Goal: Task Accomplishment & Management: Manage account settings

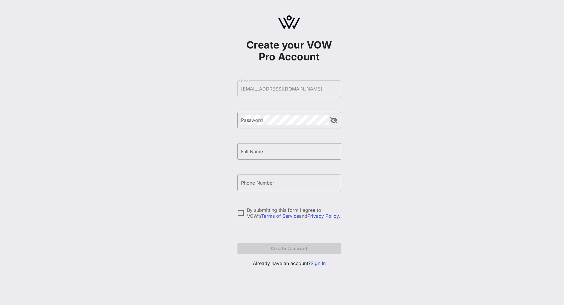
click at [319, 266] on link "Sign In" at bounding box center [318, 264] width 15 height 6
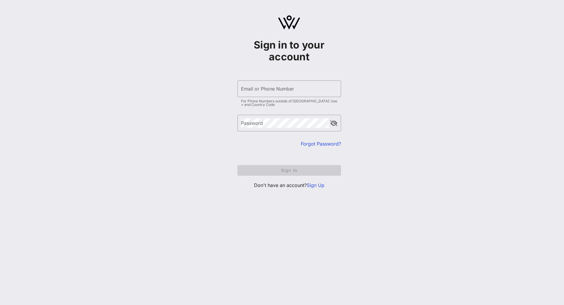
type input "[EMAIL_ADDRESS][DOMAIN_NAME]"
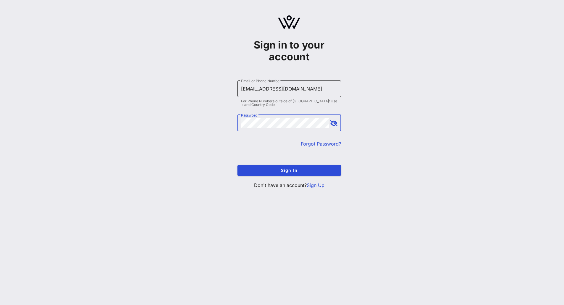
click at [256, 87] on input "[EMAIL_ADDRESS][DOMAIN_NAME]" at bounding box center [289, 88] width 97 height 9
click at [253, 164] on form "​ Email or Phone Number [EMAIL_ADDRESS][DOMAIN_NAME] For Phone Numbers outside …" at bounding box center [289, 128] width 104 height 107
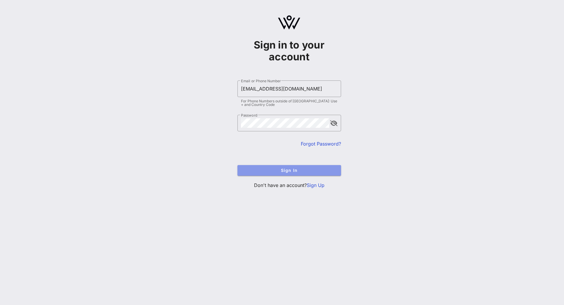
click at [253, 171] on span "Sign In" at bounding box center [289, 170] width 94 height 5
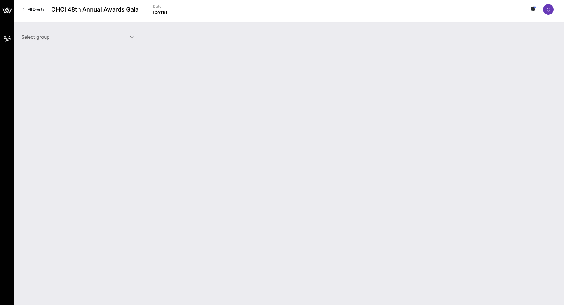
type input "NCTA (NCTA) [[PERSON_NAME], [EMAIL_ADDRESS][DOMAIN_NAME]]"
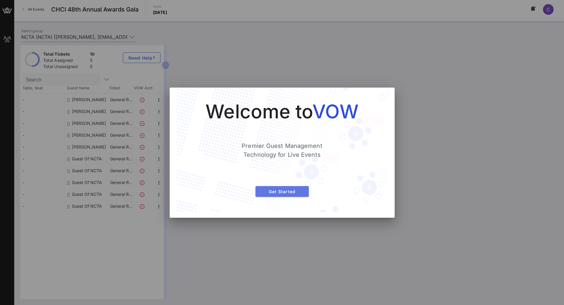
click at [275, 189] on span "Get Started" at bounding box center [282, 191] width 44 height 5
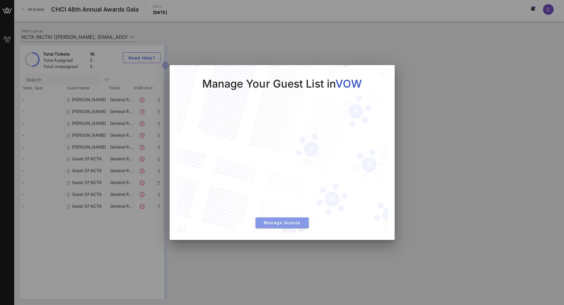
click at [285, 222] on span "Manage Guests" at bounding box center [282, 222] width 44 height 5
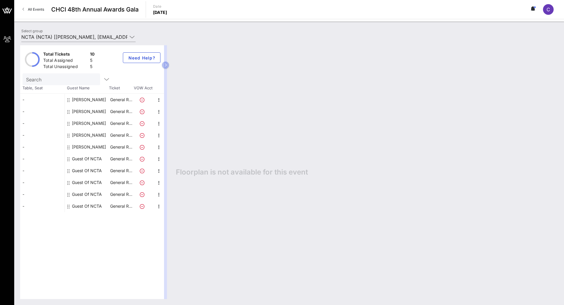
click at [92, 158] on div "Guest Of NCTA" at bounding box center [87, 159] width 30 height 12
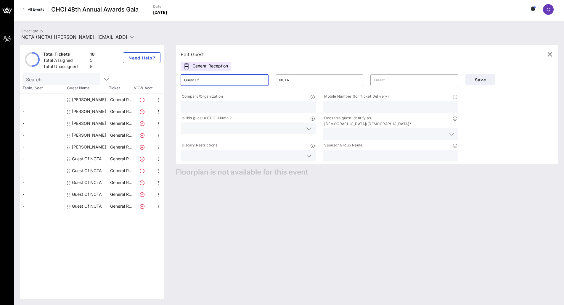
click at [217, 83] on input "Guest Of" at bounding box center [224, 80] width 81 height 9
type input "[DEMOGRAPHIC_DATA]"
type input "[PERSON_NAME]"
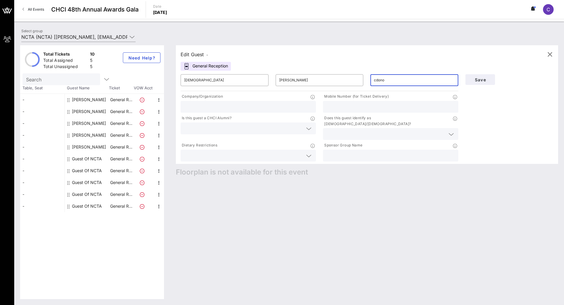
type input "[EMAIL_ADDRESS][DOMAIN_NAME]"
type input "NCTA - The Internet & Television Association"
type input "8433015394"
click at [243, 131] on input "text" at bounding box center [243, 129] width 119 height 8
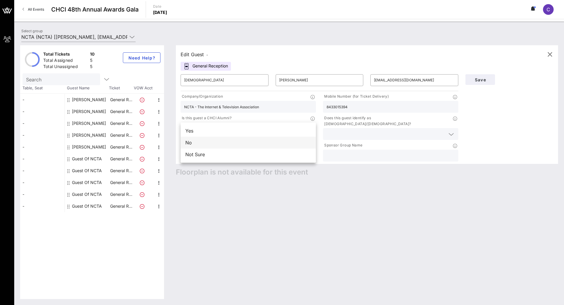
click at [251, 146] on div "No" at bounding box center [248, 143] width 135 height 12
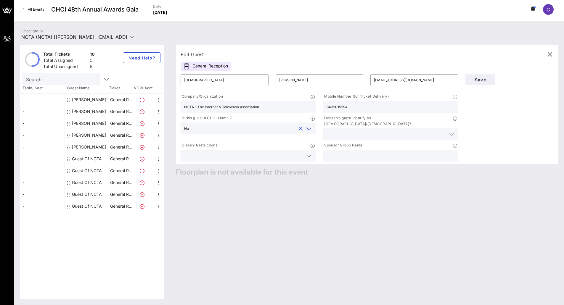
click at [340, 131] on input "text" at bounding box center [386, 134] width 119 height 8
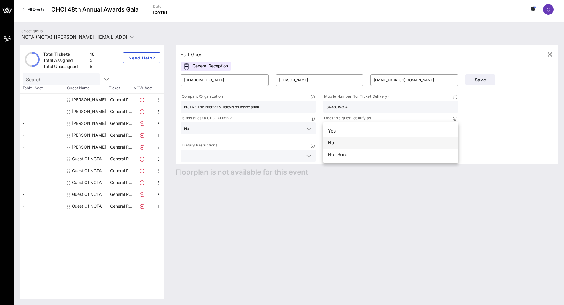
click at [337, 144] on div "No" at bounding box center [390, 143] width 135 height 12
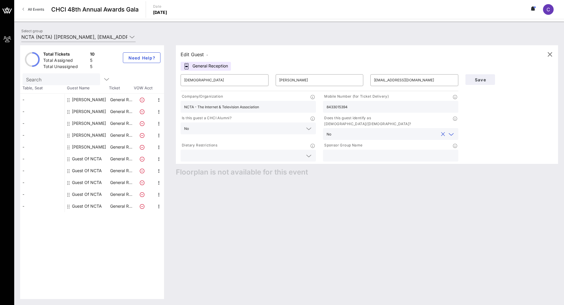
click at [308, 189] on div "Edit Guest - General Reception ​ [PERSON_NAME] ​ [PERSON_NAME] ​ [EMAIL_ADDRESS…" at bounding box center [364, 172] width 388 height 254
click at [297, 152] on input "text" at bounding box center [243, 156] width 119 height 8
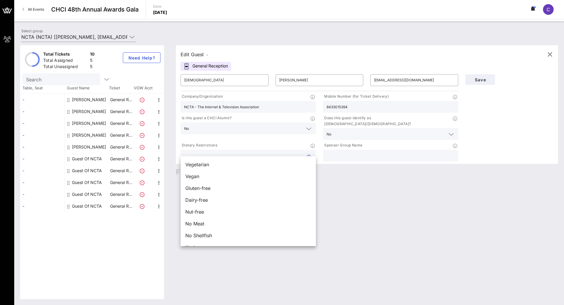
click at [394, 179] on div "Edit Guest - General Reception ​ [PERSON_NAME] ​ [PERSON_NAME] ​ [EMAIL_ADDRESS…" at bounding box center [364, 172] width 388 height 254
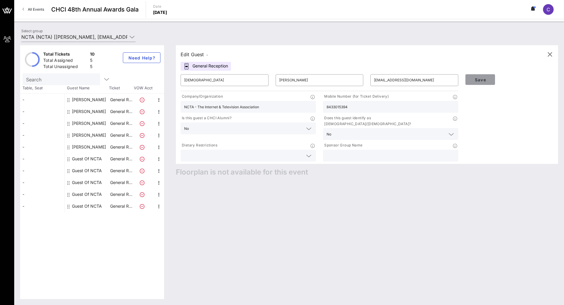
click at [479, 78] on span "Save" at bounding box center [480, 79] width 20 height 5
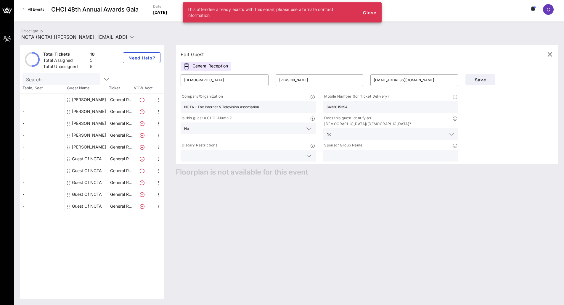
click at [405, 142] on div "Sponsor Group Name" at bounding box center [390, 145] width 135 height 7
click at [399, 152] on input "text" at bounding box center [391, 156] width 128 height 8
click at [361, 193] on div "Edit Guest - General Reception ​ [PERSON_NAME] ​ [PERSON_NAME] ​ [EMAIL_ADDRESS…" at bounding box center [364, 172] width 388 height 254
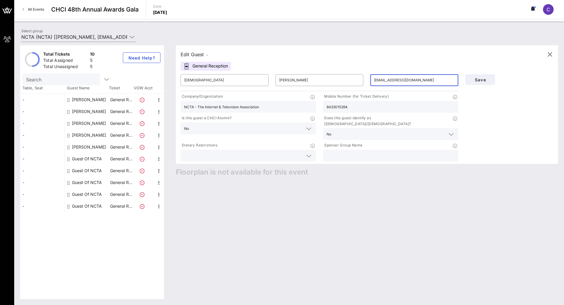
click at [408, 83] on input "[EMAIL_ADDRESS][DOMAIN_NAME]" at bounding box center [414, 80] width 81 height 9
click at [340, 53] on div "Edit Guest -" at bounding box center [367, 54] width 373 height 9
click at [84, 145] on div "[PERSON_NAME]" at bounding box center [89, 147] width 34 height 12
type input "Milla"
type input "[PERSON_NAME]"
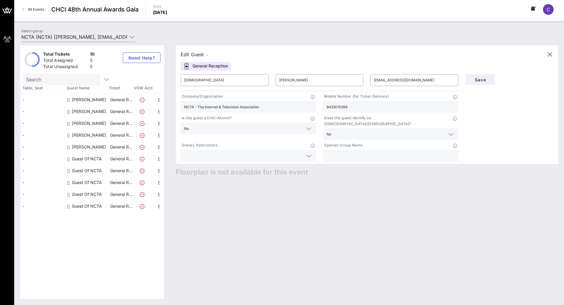
type input "[EMAIL_ADDRESS][DOMAIN_NAME]"
click at [84, 134] on div "[PERSON_NAME]" at bounding box center [89, 135] width 34 height 12
type input "[PERSON_NAME]"
type input "[EMAIL_ADDRESS][DOMAIN_NAME]"
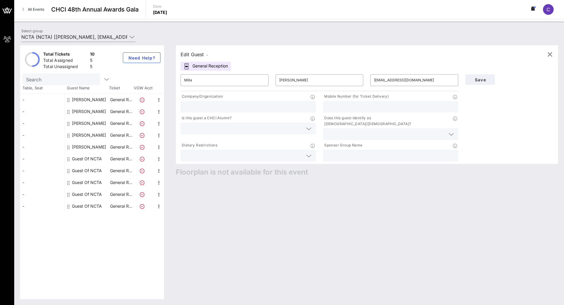
type input "NCTA - The Internet & Television Association"
type input "[PHONE_NUMBER]‬"
click at [81, 124] on div "[PERSON_NAME]" at bounding box center [89, 124] width 34 height 12
type input "[PERSON_NAME]"
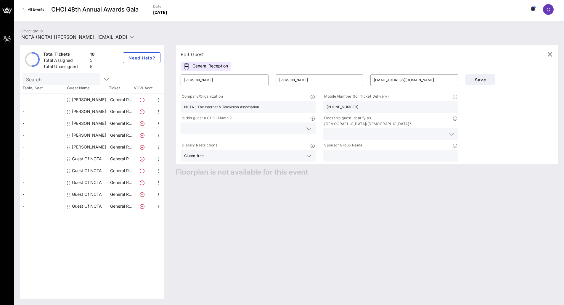
type input "[EMAIL_ADDRESS][DOMAIN_NAME]"
type input "NCTA - The Internet & Television Association"
click at [83, 109] on div "[PERSON_NAME]" at bounding box center [89, 112] width 34 height 12
type input "[PERSON_NAME]"
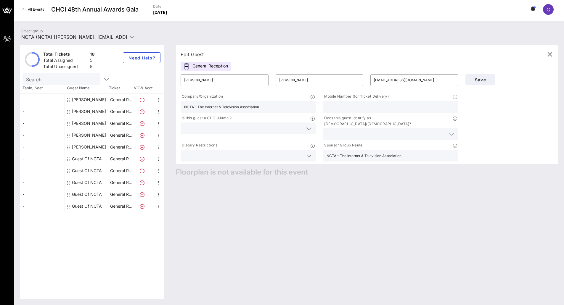
type input "[EMAIL_ADDRESS][DOMAIN_NAME]"
type input "‭[PHONE_NUMBER]‬"
click at [77, 99] on div "[PERSON_NAME]" at bounding box center [89, 100] width 34 height 12
type input "[PERSON_NAME]"
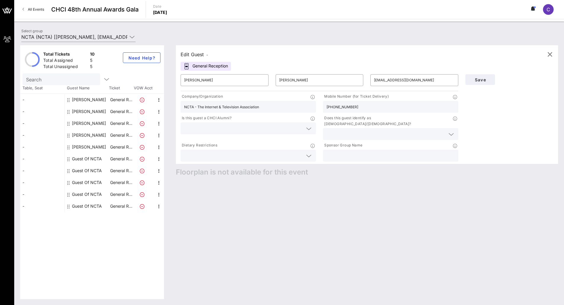
type input "[EMAIL_ADDRESS][DOMAIN_NAME]"
click at [128, 206] on p "General R…" at bounding box center [121, 206] width 24 height 12
click at [99, 206] on div "Guest Of NCTA" at bounding box center [87, 206] width 30 height 12
type input "Guest Of"
type input "NCTA"
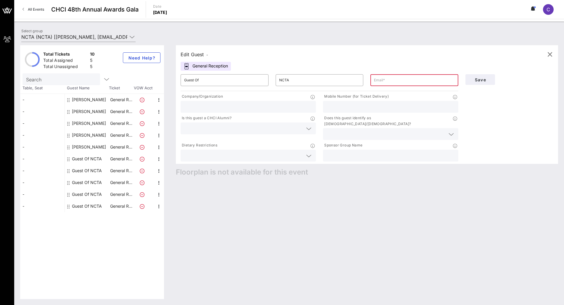
click at [82, 195] on div "Guest Of NCTA" at bounding box center [87, 195] width 30 height 12
click at [82, 192] on div "Guest Of NCTA" at bounding box center [87, 195] width 30 height 12
click at [82, 183] on div "Guest Of NCTA" at bounding box center [87, 183] width 30 height 12
click at [82, 171] on div "Guest Of NCTA" at bounding box center [87, 171] width 30 height 12
click at [84, 158] on div "Guest Of NCTA" at bounding box center [87, 159] width 30 height 12
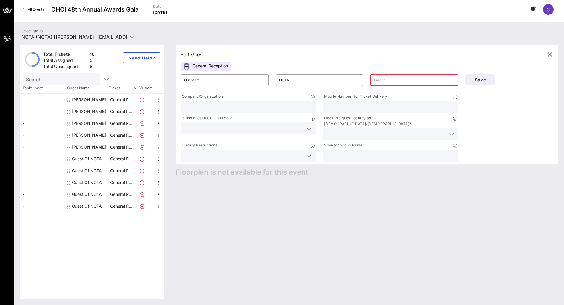
click at [85, 149] on div "[PERSON_NAME]" at bounding box center [89, 147] width 34 height 12
type input "Milla"
type input "[PERSON_NAME]"
type input "[EMAIL_ADDRESS][DOMAIN_NAME]"
click at [81, 162] on div "Guest Of NCTA" at bounding box center [87, 159] width 30 height 12
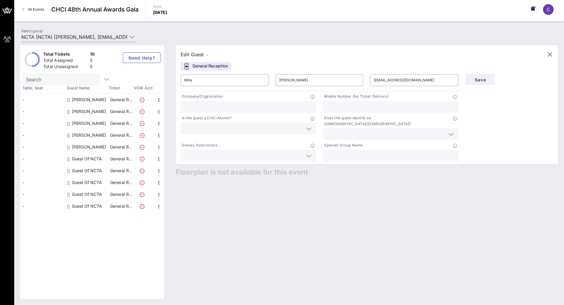
type input "Guest Of"
type input "NCTA"
click at [206, 82] on input "Guest Of" at bounding box center [224, 80] width 81 height 9
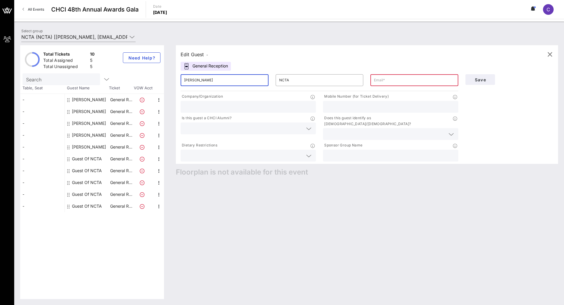
type input "[PERSON_NAME]"
type input "[EMAIL_ADDRESS][DOMAIN_NAME]"
type input "NCTA - The Internet & Television Association"
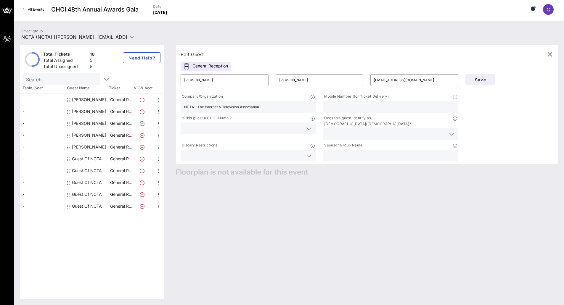
type input "8433015394"
click at [425, 106] on input "8433015394" at bounding box center [391, 107] width 128 height 8
click at [250, 130] on input "text" at bounding box center [243, 129] width 119 height 8
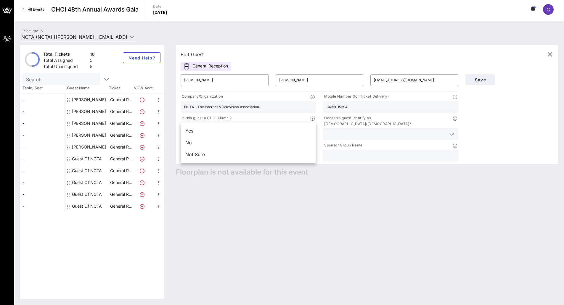
click at [301, 185] on div "Edit Guest - General Reception ​ [PERSON_NAME] ​ [PERSON_NAME] ​ [EMAIL_ADDRESS…" at bounding box center [364, 172] width 388 height 254
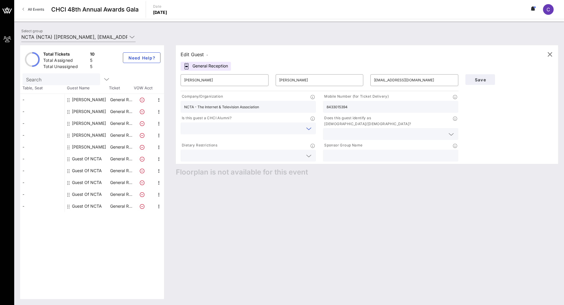
click at [265, 131] on input "text" at bounding box center [243, 129] width 119 height 8
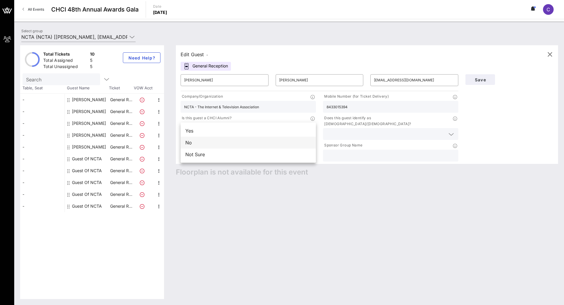
click at [271, 143] on div "No" at bounding box center [248, 143] width 135 height 12
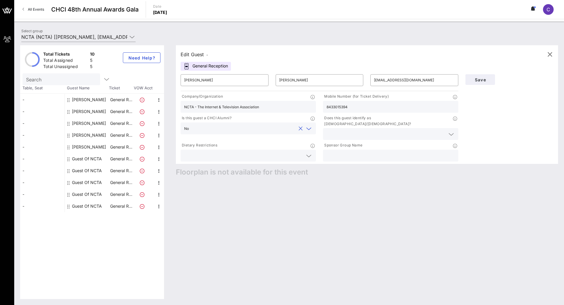
click at [347, 152] on input "text" at bounding box center [391, 156] width 128 height 8
click at [263, 105] on input "NCTA - The Internet & Television Association" at bounding box center [248, 107] width 128 height 8
click at [361, 152] on input "text" at bounding box center [391, 156] width 128 height 8
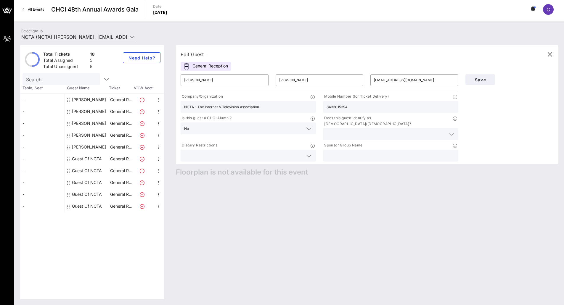
paste input "NCTA - The Internet & Television Association"
type input "NCTA - The Internet & Television Association"
click at [384, 194] on div "Edit Guest - General Reception ​ [PERSON_NAME] ​ [PERSON_NAME] ​ [EMAIL_ADDRESS…" at bounding box center [364, 172] width 388 height 254
click at [258, 152] on input "text" at bounding box center [243, 156] width 119 height 8
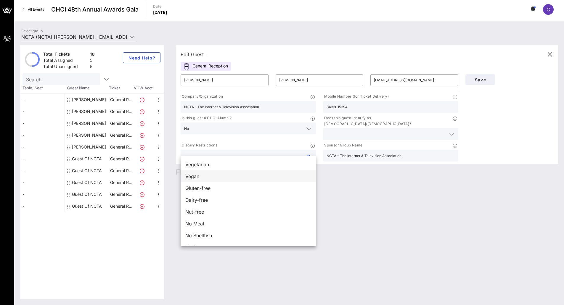
scroll to position [9, 0]
click at [393, 211] on div "Edit Guest - General Reception ​ [PERSON_NAME] ​ [PERSON_NAME] ​ [EMAIL_ADDRESS…" at bounding box center [364, 172] width 388 height 254
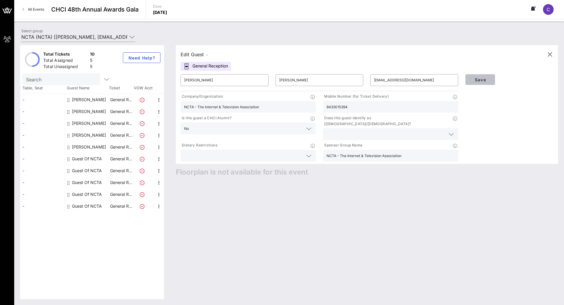
click at [482, 80] on span "Save" at bounding box center [480, 79] width 20 height 5
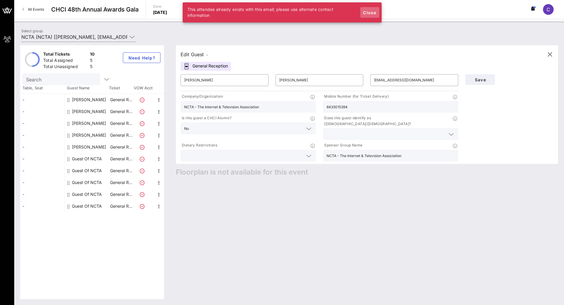
click at [369, 11] on span "Close" at bounding box center [370, 12] width 14 height 5
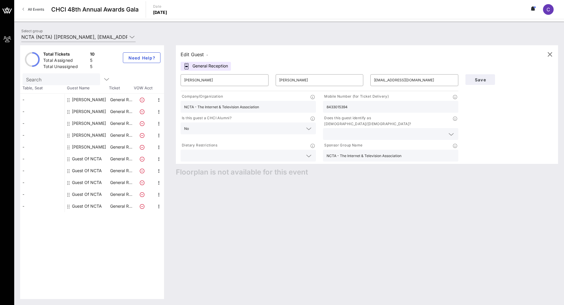
click at [54, 79] on input "Search" at bounding box center [60, 80] width 69 height 8
click at [46, 82] on input "text" at bounding box center [60, 80] width 69 height 8
click at [103, 81] on icon "button" at bounding box center [106, 79] width 7 height 7
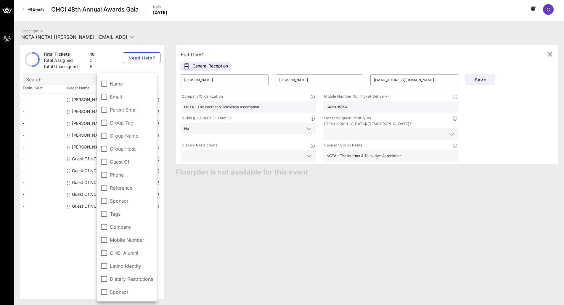
click at [481, 245] on div "Edit Guest - General Reception ​ [PERSON_NAME] ​ [PERSON_NAME] ​ [EMAIL_ADDRESS…" at bounding box center [364, 172] width 388 height 254
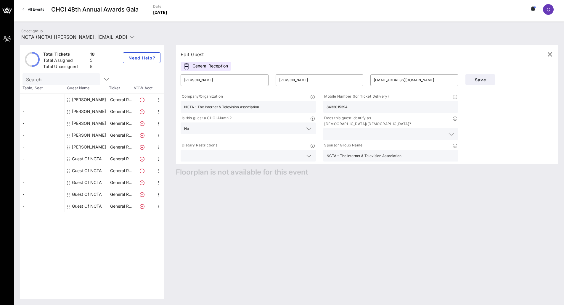
click at [94, 204] on div "Guest Of NCTA" at bounding box center [87, 206] width 30 height 12
type input "Guest Of"
type input "NCTA"
click at [92, 192] on div "Guest Of NCTA" at bounding box center [87, 195] width 30 height 12
click at [91, 182] on div "Guest Of NCTA" at bounding box center [87, 183] width 30 height 12
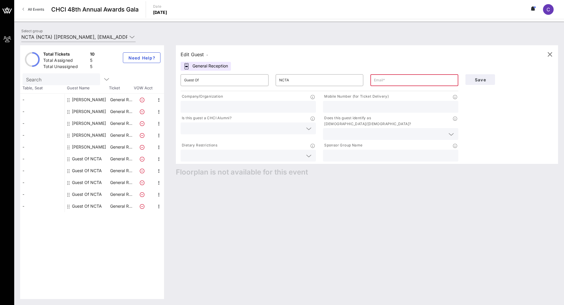
click at [87, 167] on div "Guest Of NCTA" at bounding box center [87, 171] width 30 height 12
click at [86, 158] on div "Guest Of NCTA" at bounding box center [87, 159] width 30 height 12
click at [84, 147] on div "[PERSON_NAME]" at bounding box center [89, 147] width 34 height 12
type input "Milla"
type input "[PERSON_NAME]"
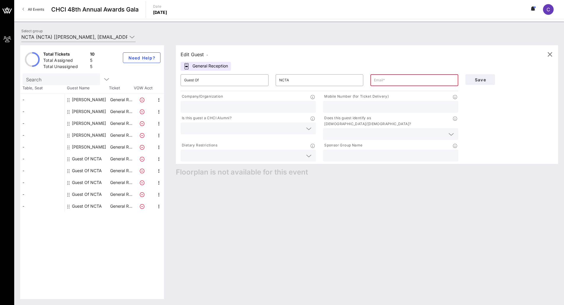
type input "[EMAIL_ADDRESS][DOMAIN_NAME]"
click at [158, 149] on icon "button" at bounding box center [158, 147] width 7 height 7
click at [158, 138] on icon "button" at bounding box center [158, 135] width 7 height 7
click at [128, 38] on div at bounding box center [131, 36] width 8 height 7
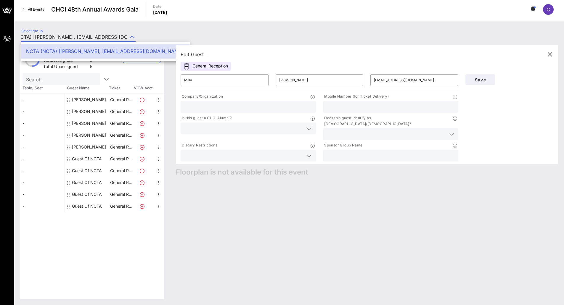
click at [131, 37] on icon at bounding box center [131, 36] width 5 height 7
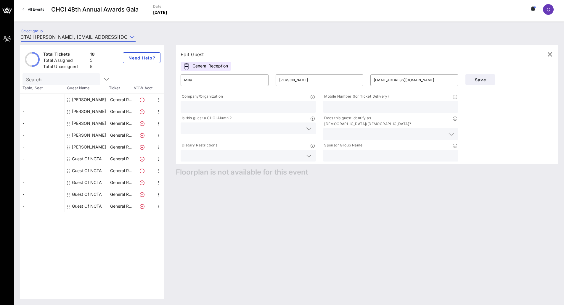
click at [131, 37] on icon at bounding box center [131, 36] width 5 height 7
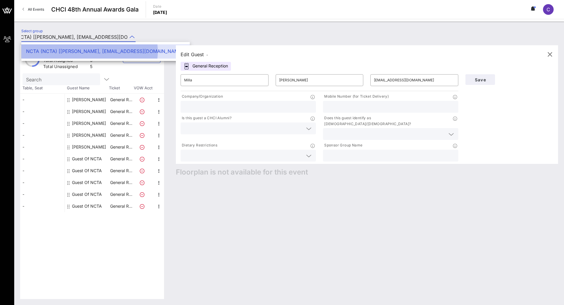
click at [104, 52] on div "NCTA (NCTA) [[PERSON_NAME], [EMAIL_ADDRESS][DOMAIN_NAME]]" at bounding box center [105, 52] width 159 height 6
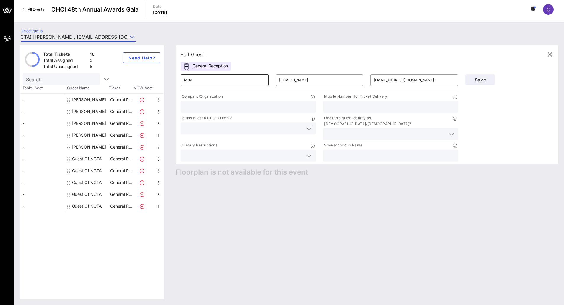
click at [227, 77] on div "Milla" at bounding box center [224, 80] width 81 height 12
click at [86, 163] on div "Guest Of NCTA" at bounding box center [87, 159] width 30 height 12
type input "Guest Of"
type input "NCTA"
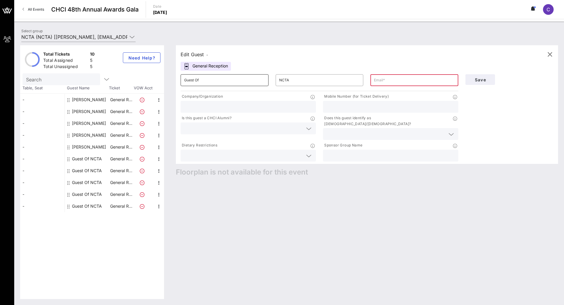
click at [209, 78] on input "Guest Of" at bounding box center [224, 80] width 81 height 9
type input "[PERSON_NAME]"
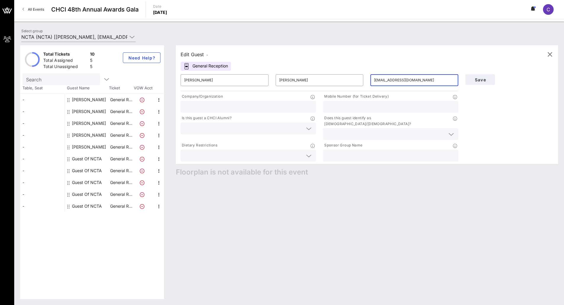
type input "[EMAIL_ADDRESS][DOMAIN_NAME]"
click at [237, 103] on input "text" at bounding box center [248, 107] width 128 height 8
type input "NCTA - The Internet & Television Association"
type input "8433015394"
click at [372, 152] on input "text" at bounding box center [391, 156] width 128 height 8
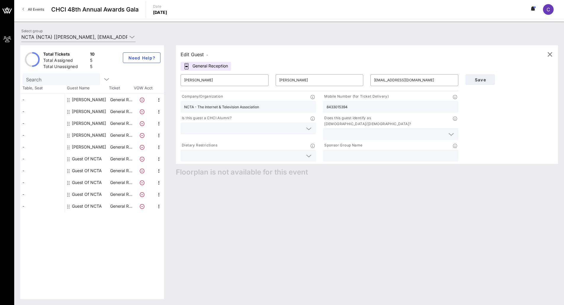
click at [355, 152] on input "text" at bounding box center [391, 156] width 128 height 8
click at [234, 104] on input "NCTA - The Internet & Television Association" at bounding box center [248, 107] width 128 height 8
click at [359, 152] on input "text" at bounding box center [391, 156] width 128 height 8
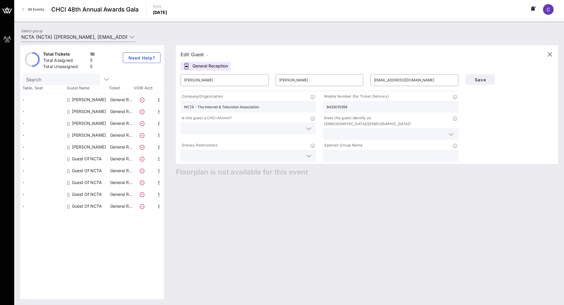
paste input "NCTA - The Internet & Television Association"
type input "NCTA - The Internet & Television Association"
click at [317, 213] on div "Edit Guest - General Reception ​ [PERSON_NAME] ​ [PERSON_NAME] ​ [EMAIL_ADDRESS…" at bounding box center [364, 172] width 388 height 254
click at [484, 78] on span "Save" at bounding box center [480, 79] width 20 height 5
